Goal: Transaction & Acquisition: Purchase product/service

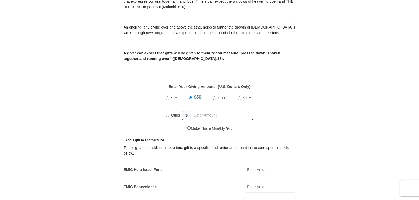
click at [166, 114] on input "Other" at bounding box center [167, 115] width 3 height 3
radio input "true"
click at [199, 111] on input "text" at bounding box center [223, 115] width 61 height 9
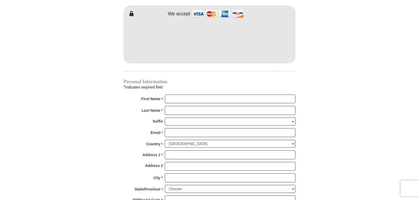
scroll to position [468, 0]
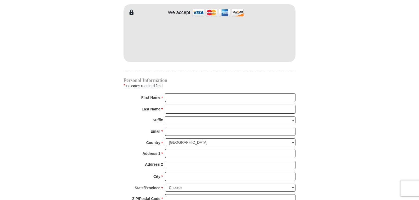
type input "38"
click at [177, 93] on input "First Name *" at bounding box center [230, 97] width 131 height 9
type input "[PERSON_NAME]"
click at [176, 105] on input "Last Name *" at bounding box center [230, 109] width 131 height 9
type input "[PERSON_NAME]"
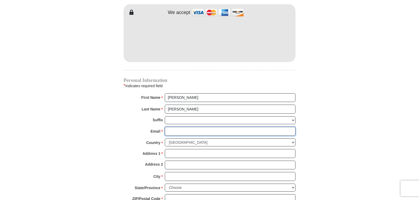
click at [171, 127] on input "Email *" at bounding box center [230, 131] width 131 height 9
type input "[EMAIL_ADDRESS][DOMAIN_NAME]"
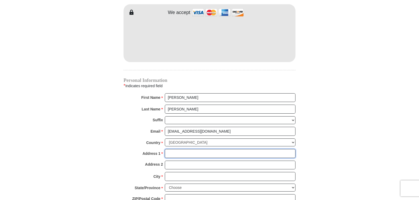
type input "25302 State Route 772"
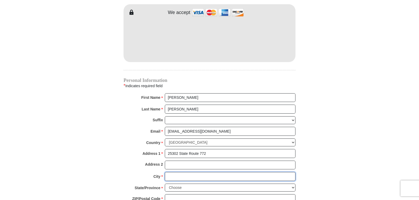
type input "Waverly"
select select "OH"
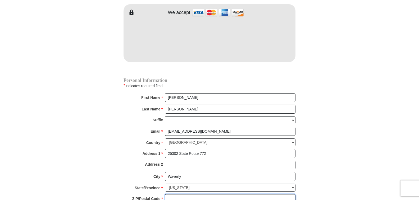
type input "45690"
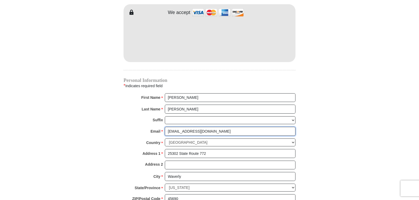
drag, startPoint x: 226, startPoint y: 126, endPoint x: 160, endPoint y: 131, distance: 65.8
click at [160, 130] on div "Email * [EMAIL_ADDRESS][DOMAIN_NAME] Please enter Email The email address you h…" at bounding box center [210, 133] width 172 height 12
type input "[EMAIL_ADDRESS][DOMAIN_NAME]"
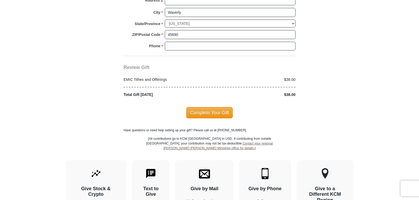
scroll to position [652, 0]
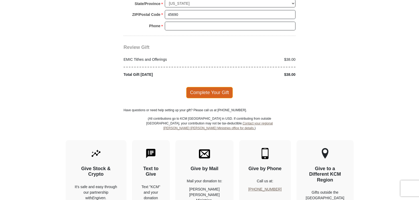
click at [215, 87] on span "Complete Your Gift" at bounding box center [209, 92] width 47 height 11
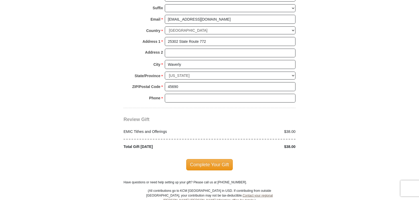
scroll to position [628, 0]
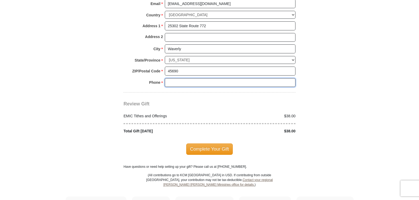
click at [173, 78] on input "Phone * *" at bounding box center [230, 82] width 131 height 9
type input "7407082609"
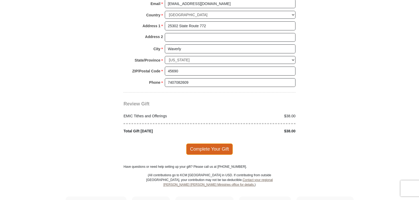
click at [213, 145] on span "Complete Your Gift" at bounding box center [209, 149] width 47 height 11
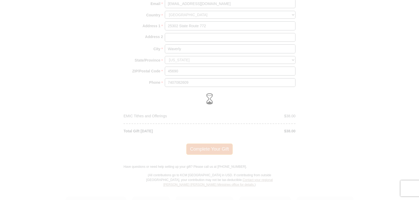
scroll to position [596, 0]
